Goal: Task Accomplishment & Management: Manage account settings

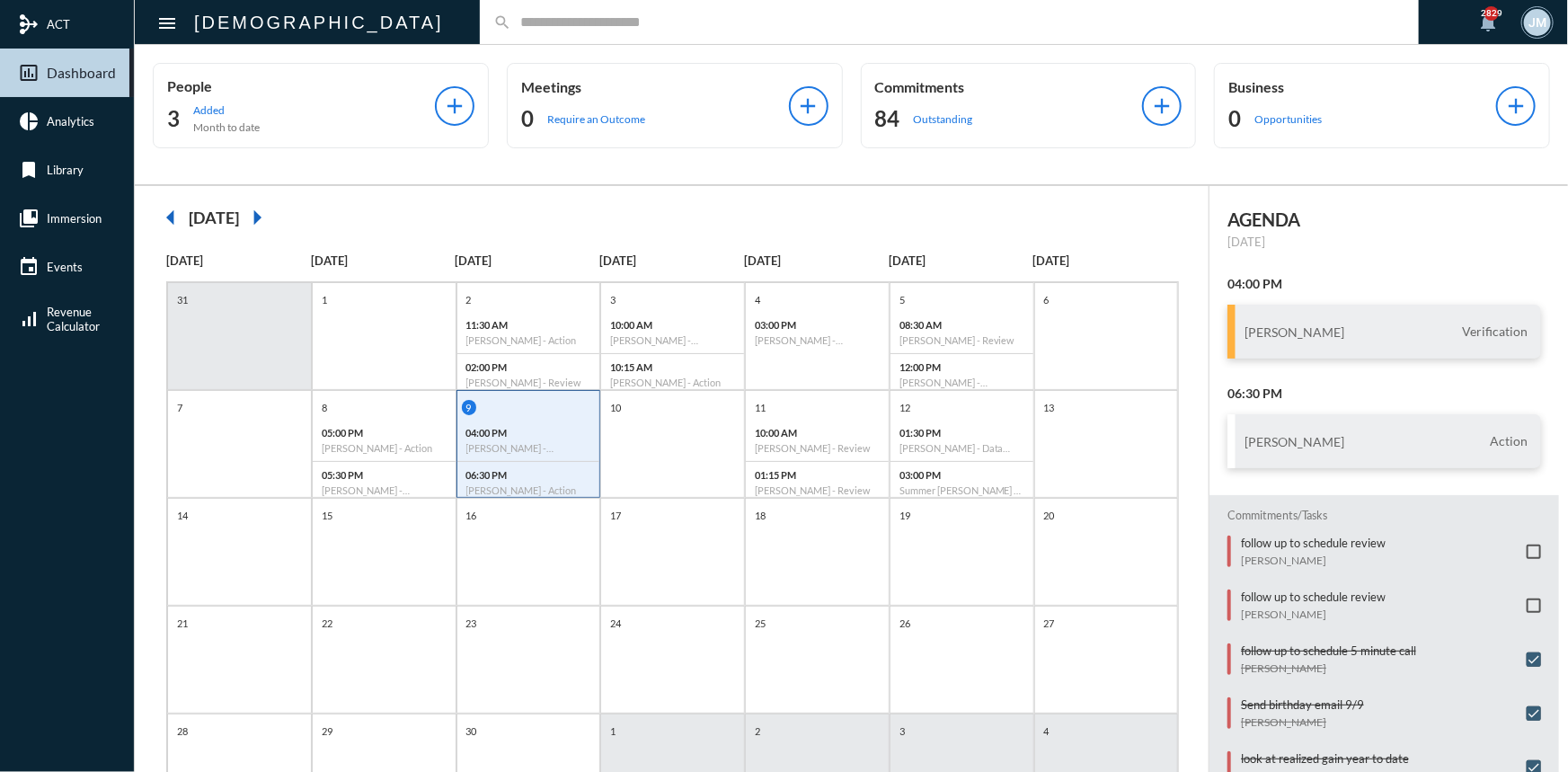
click at [1210, 186] on div "AGENDA [DATE] 04:00 PM [PERSON_NAME] Verification 06:30 PM [PERSON_NAME] Action…" at bounding box center [1389, 526] width 359 height 681
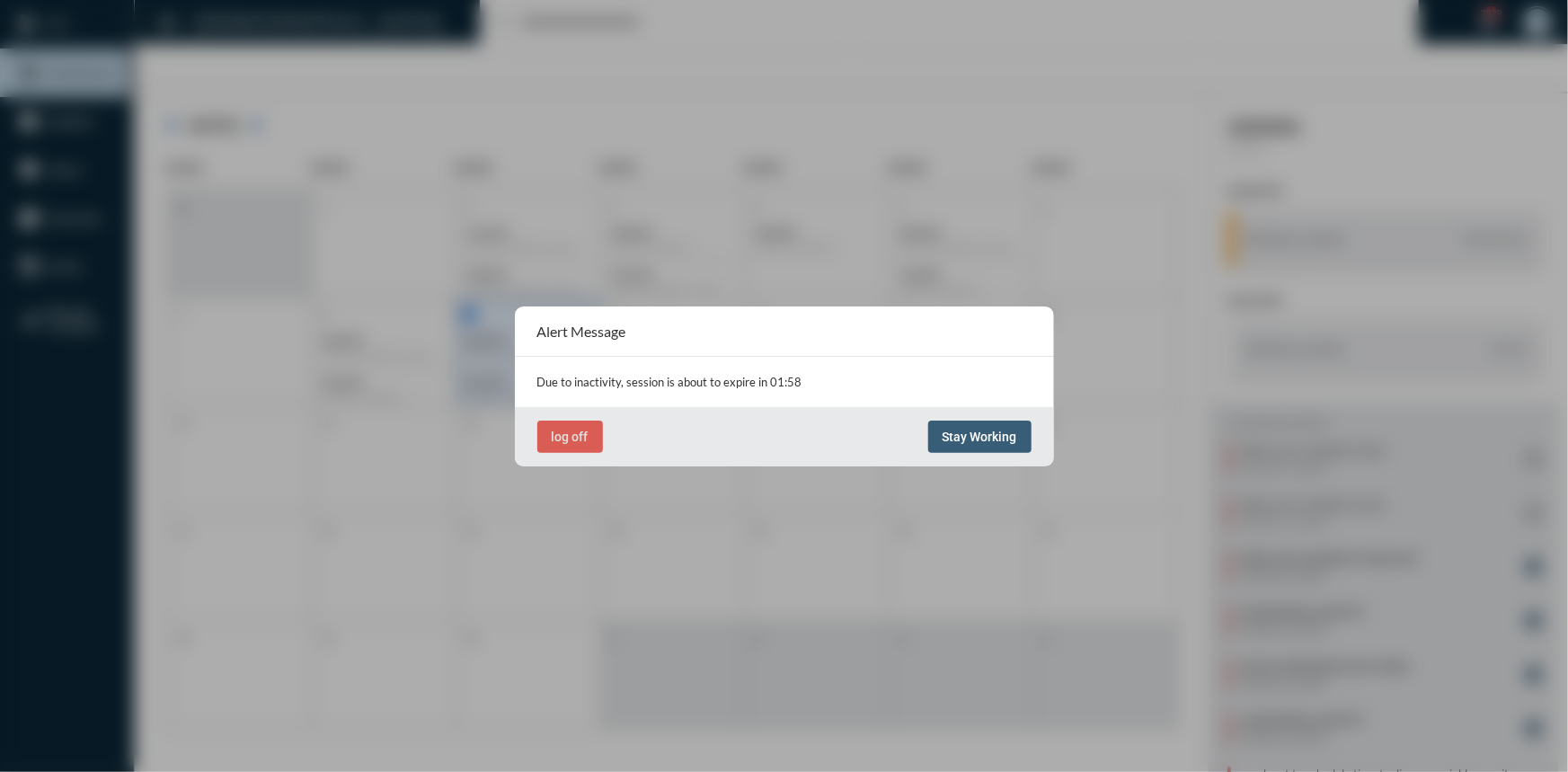
click at [960, 449] on button "Stay Working" at bounding box center [980, 436] width 104 height 32
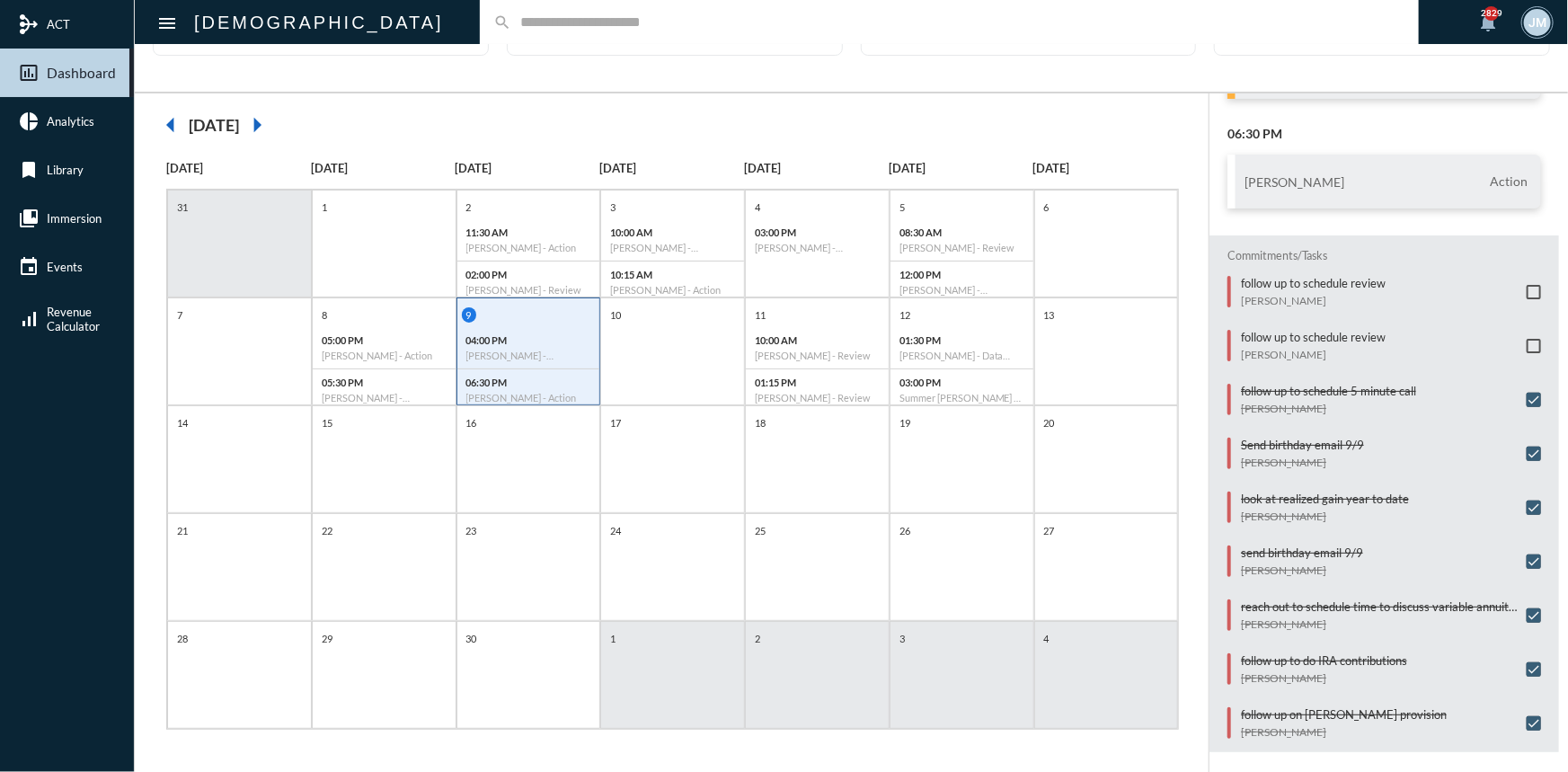
scroll to position [168, 0]
click at [1528, 286] on span at bounding box center [1534, 291] width 15 height 15
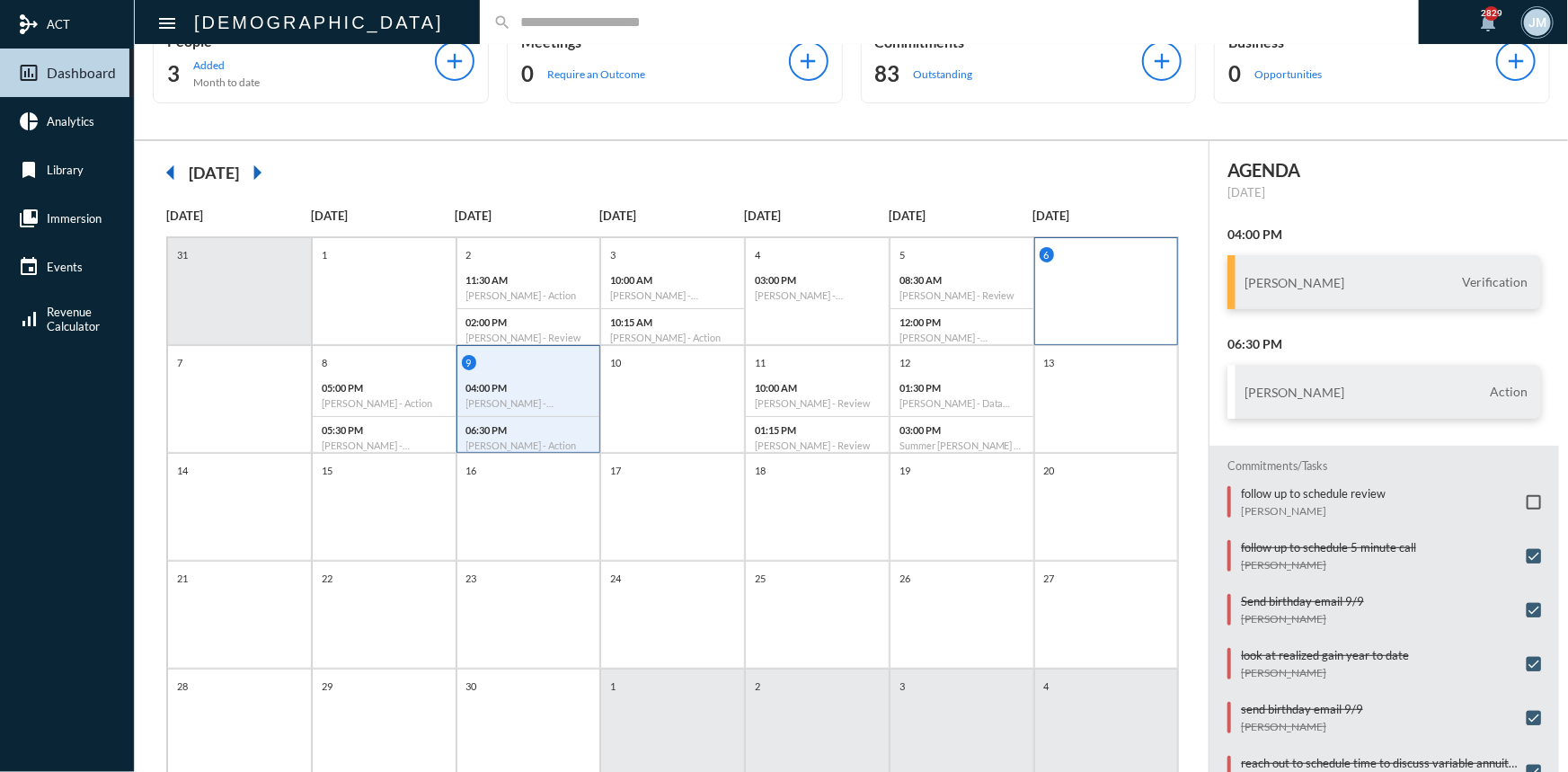
scroll to position [93, 0]
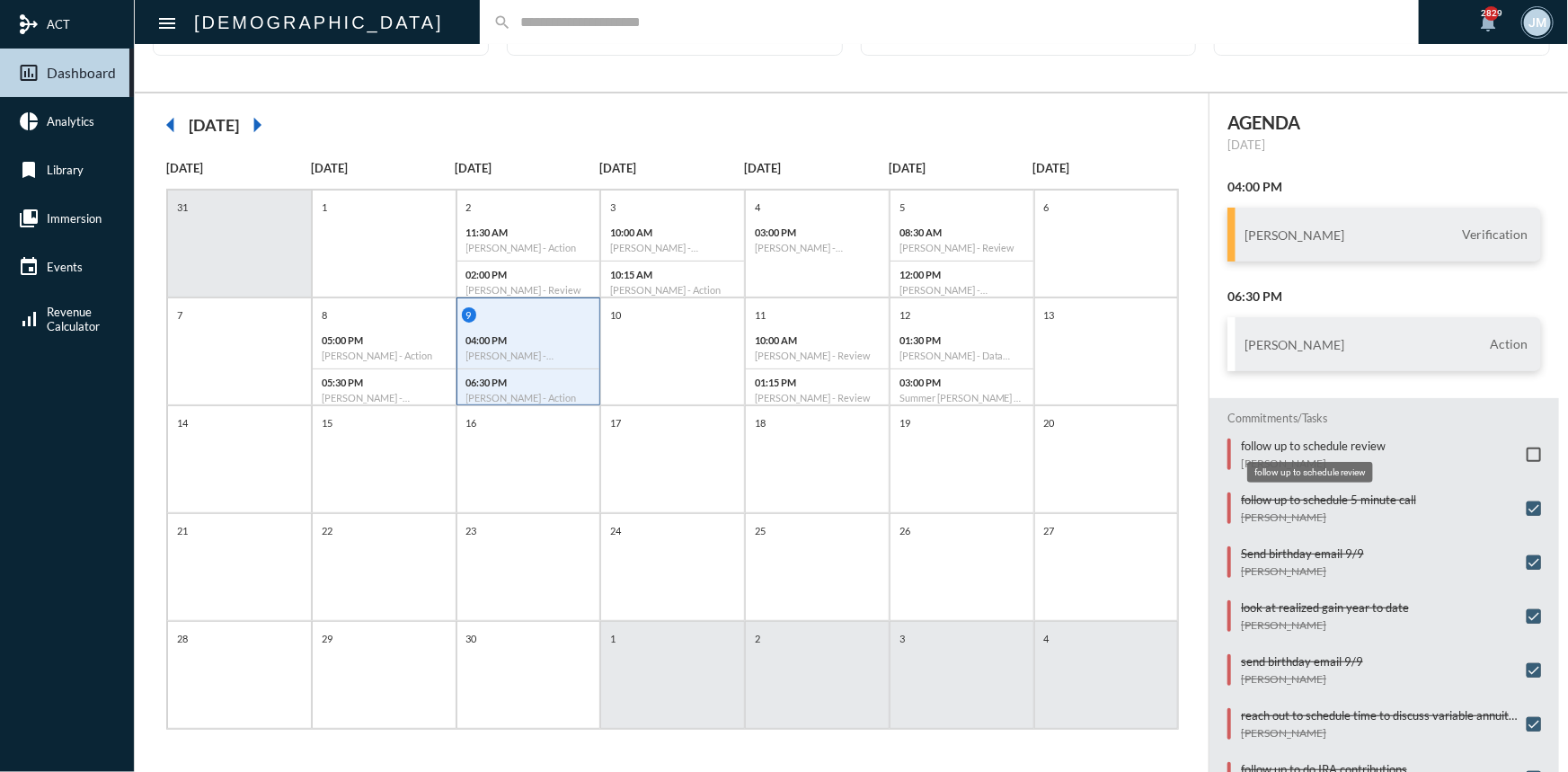
click at [1352, 440] on p "follow up to schedule review" at bounding box center [1314, 445] width 145 height 15
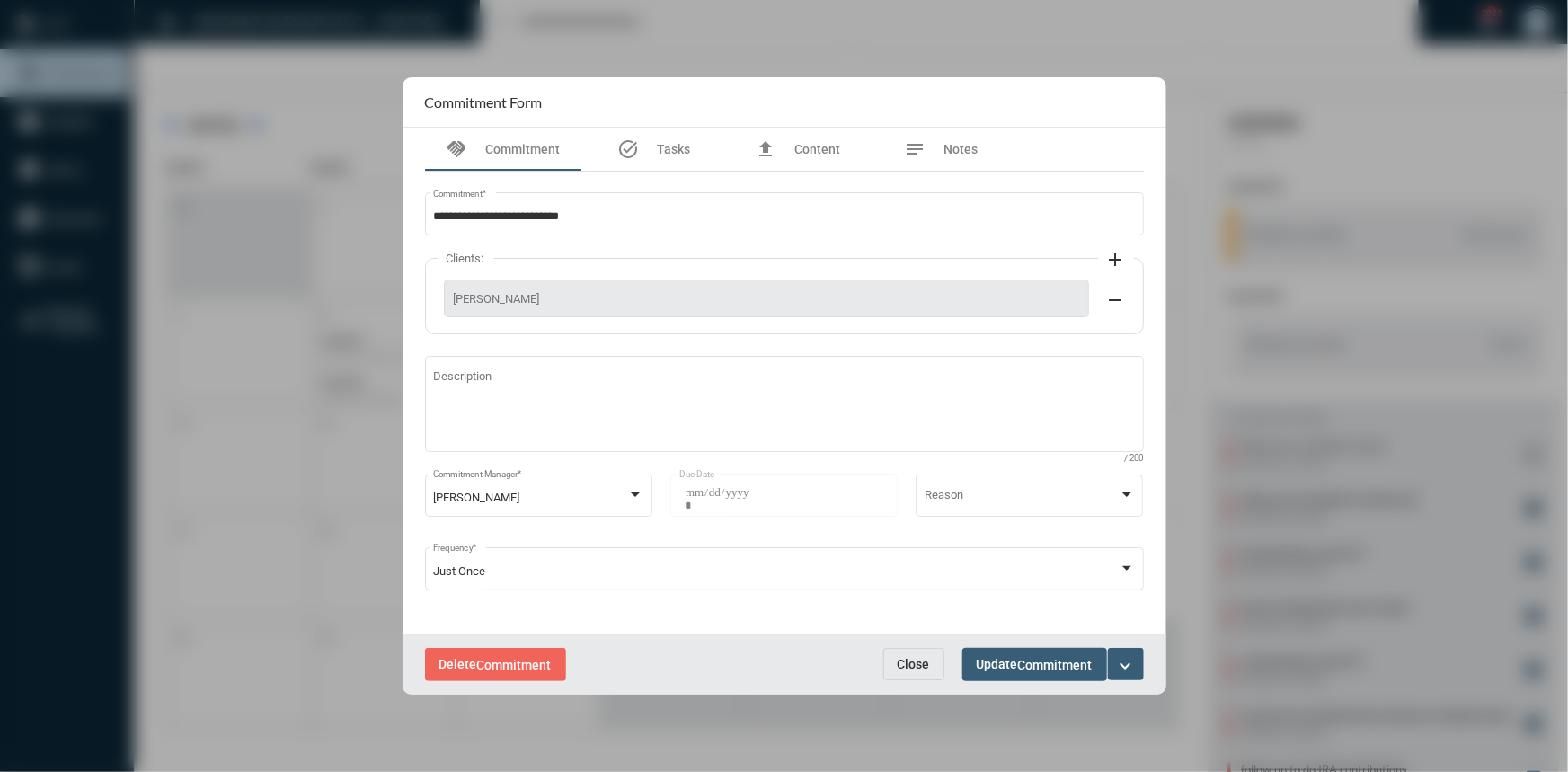
click at [1119, 663] on mat-icon "expand_more" at bounding box center [1126, 666] width 21 height 21
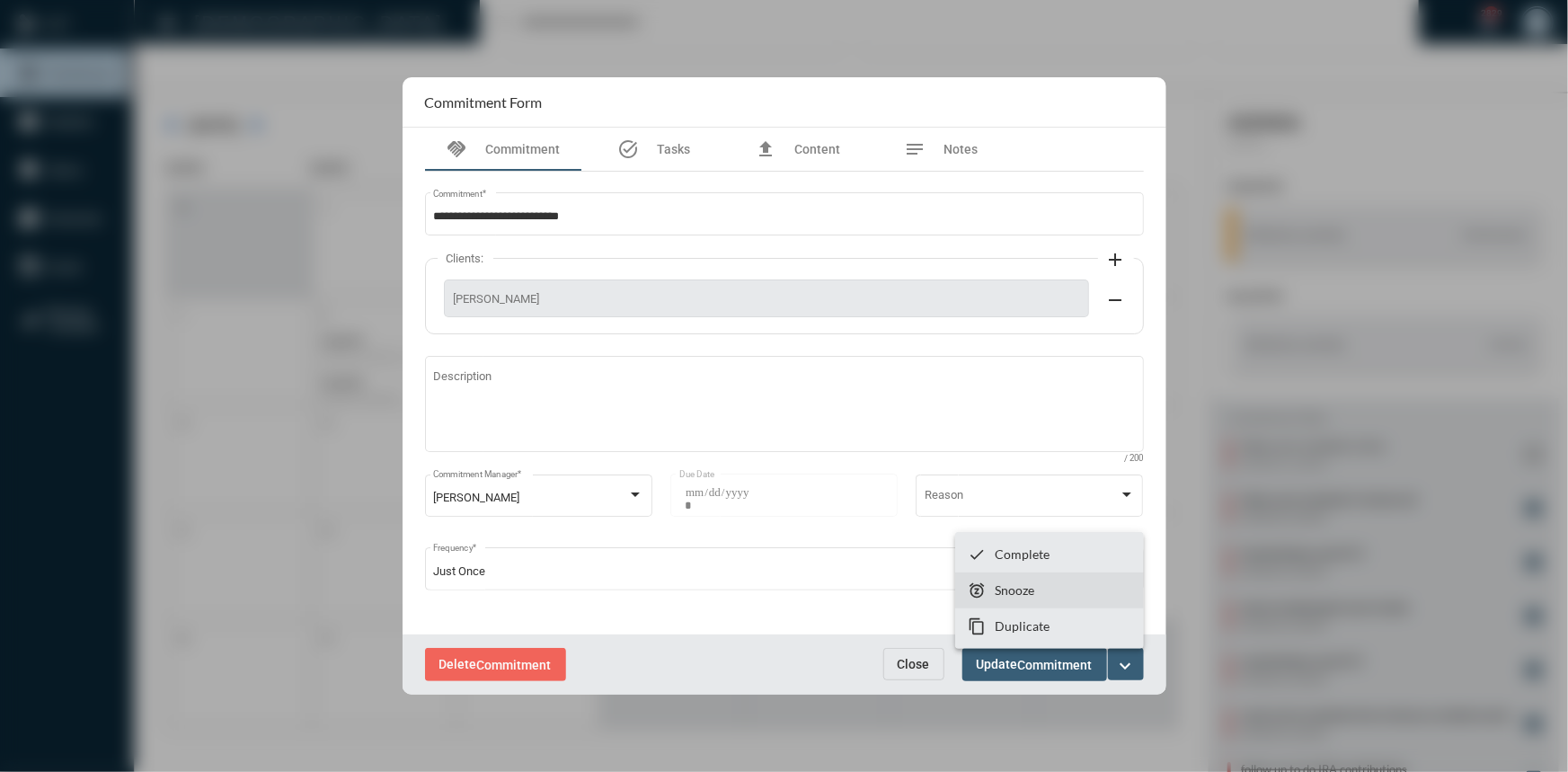
click at [1059, 579] on section "snooze Snooze" at bounding box center [1050, 590] width 189 height 36
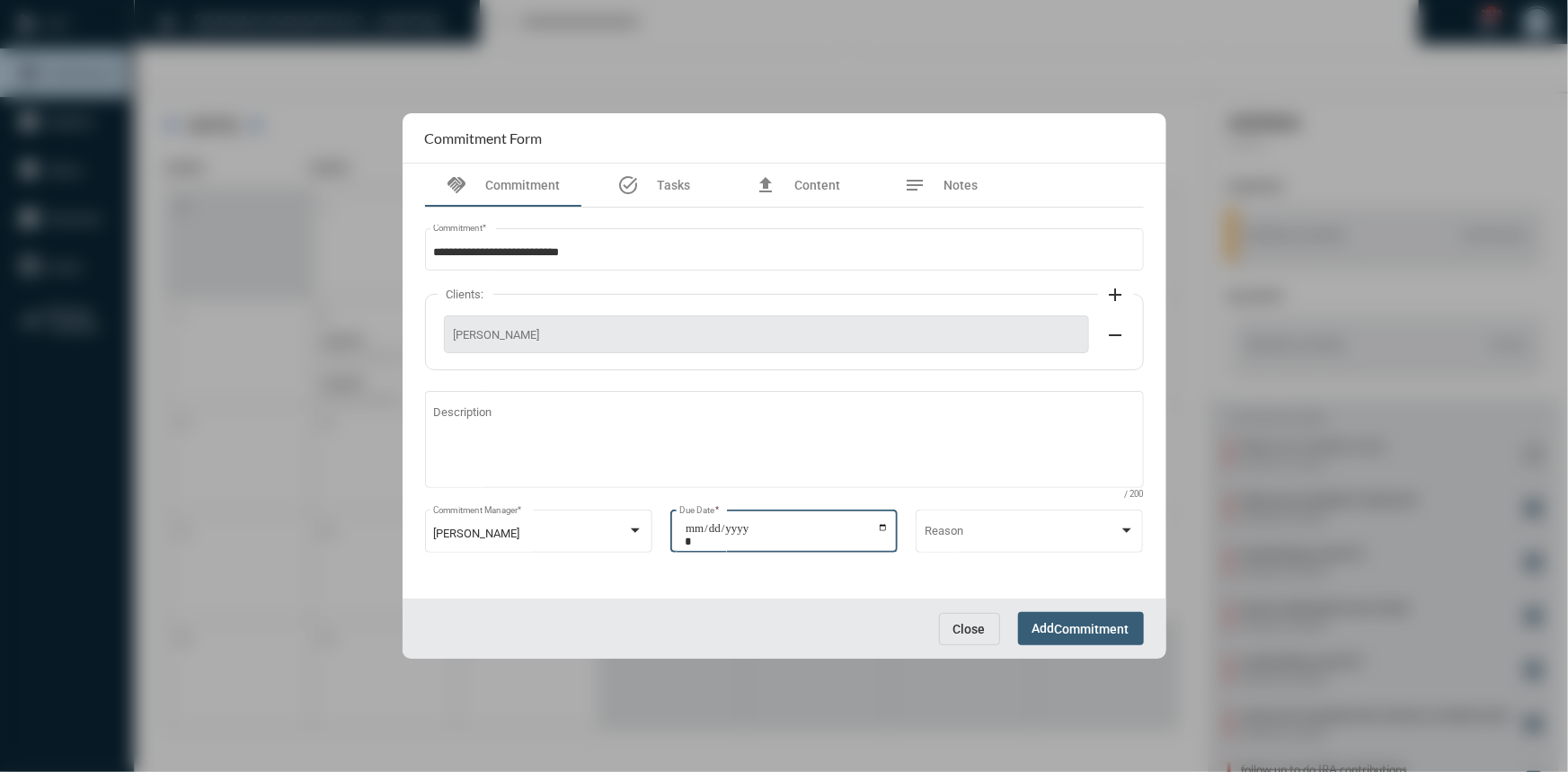
click at [884, 523] on input "**********" at bounding box center [786, 535] width 204 height 25
type input "**********"
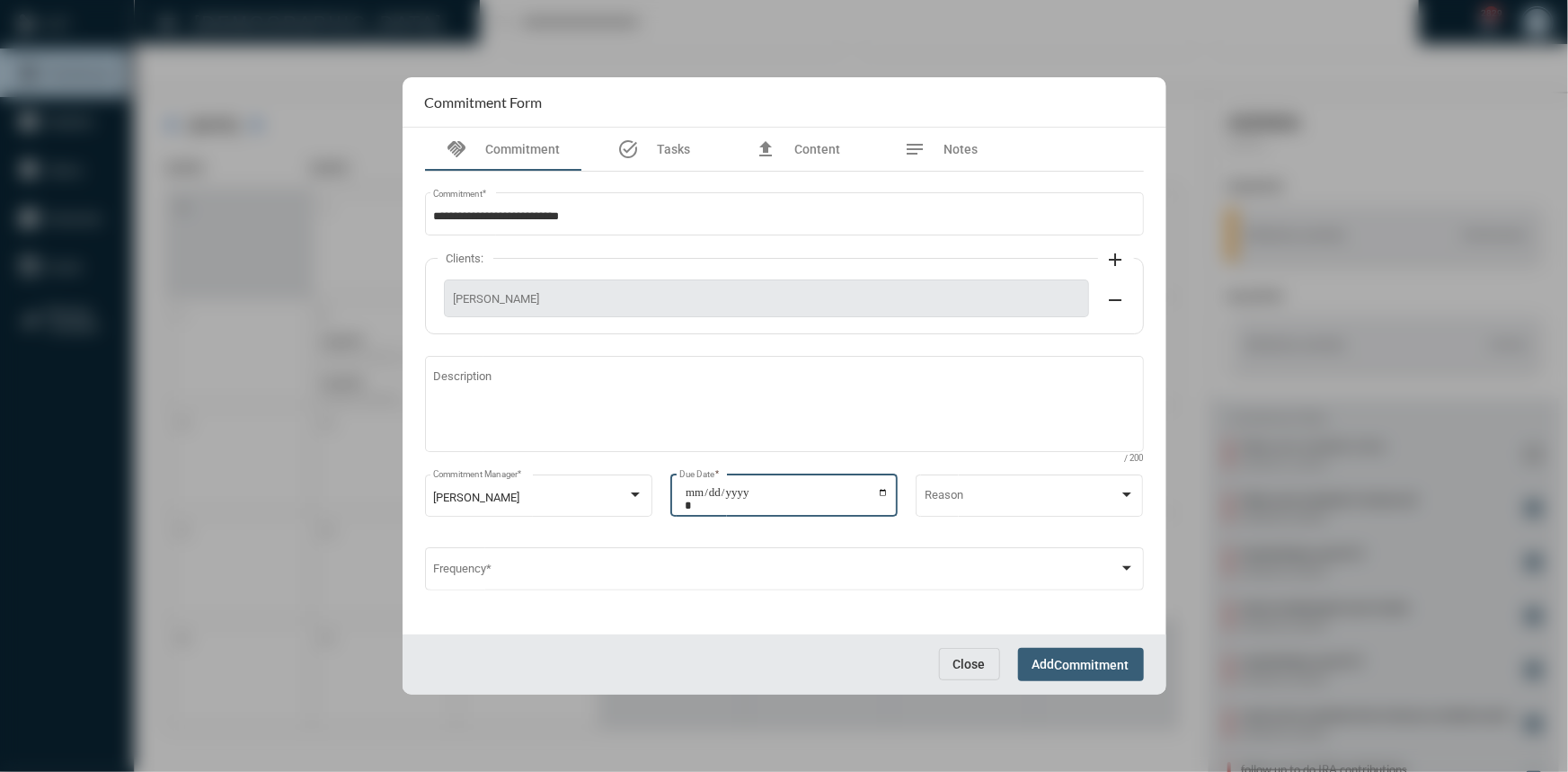
click at [1040, 650] on button "Add Commitment" at bounding box center [1081, 665] width 126 height 33
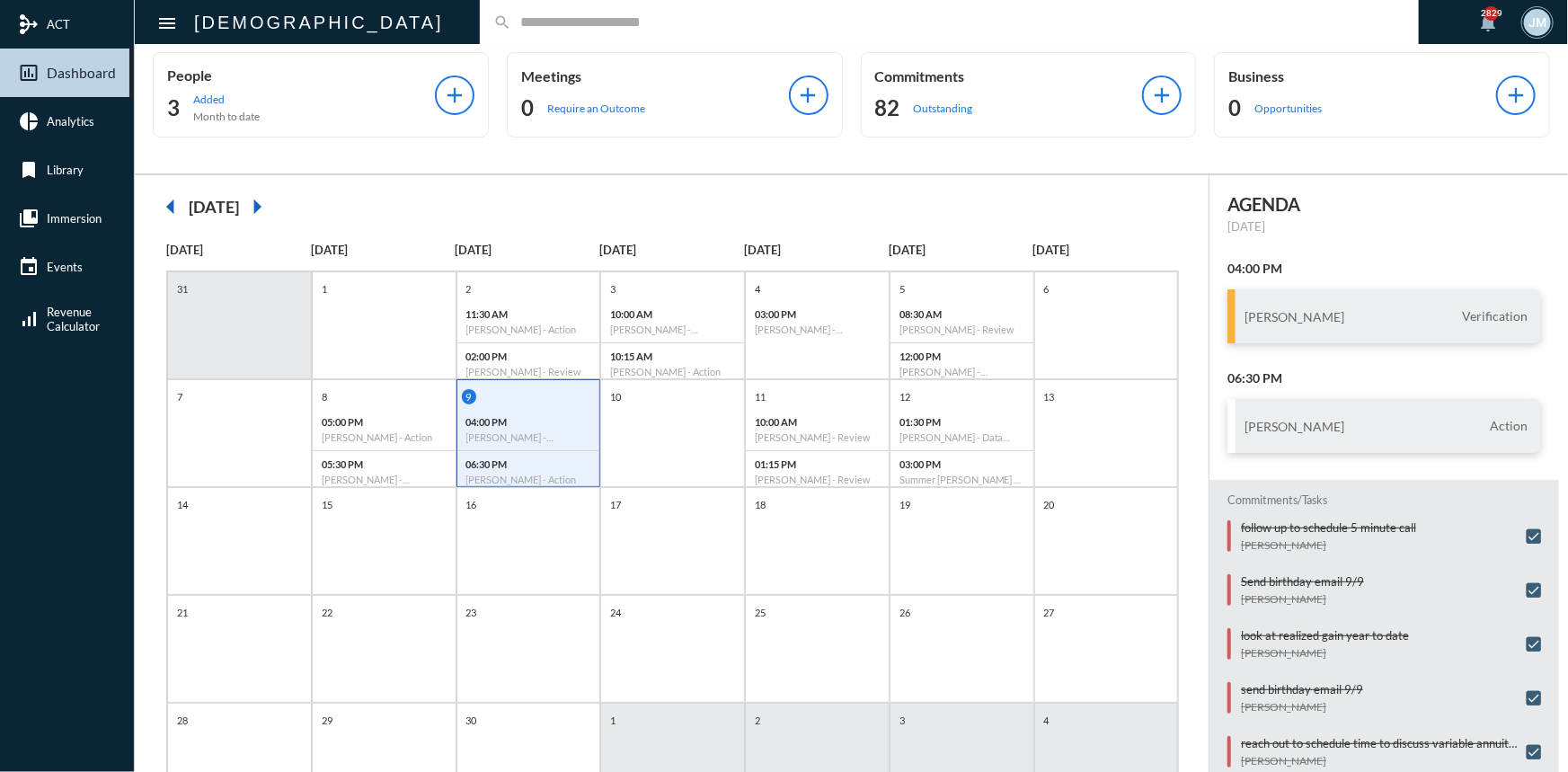
scroll to position [0, 0]
